Goal: Information Seeking & Learning: Learn about a topic

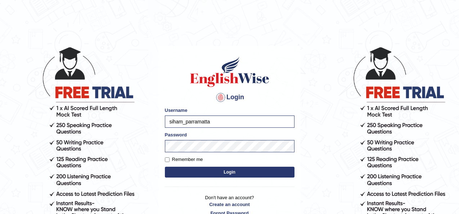
click at [222, 172] on button "Login" at bounding box center [230, 171] width 130 height 11
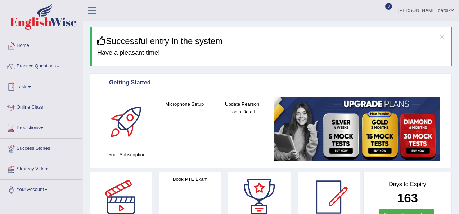
click at [41, 108] on link "Online Class" at bounding box center [41, 106] width 82 height 18
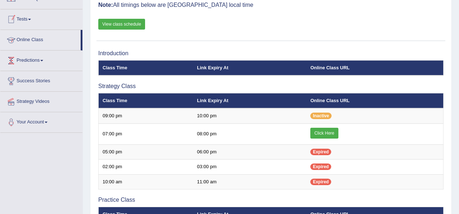
scroll to position [72, 0]
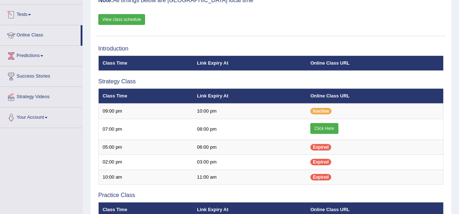
click at [128, 18] on link "View class schedule" at bounding box center [121, 19] width 47 height 11
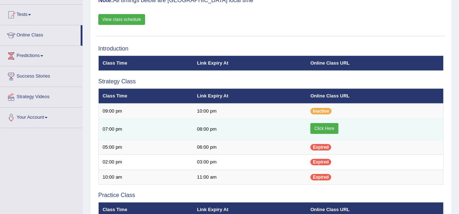
click at [322, 125] on link "Click Here" at bounding box center [325, 128] width 28 height 11
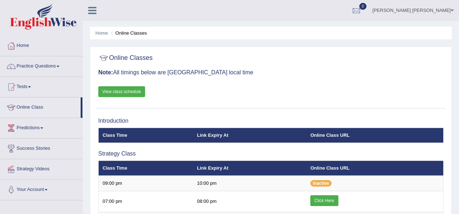
click at [127, 91] on link "View class schedule" at bounding box center [121, 91] width 47 height 11
